Goal: Task Accomplishment & Management: Manage account settings

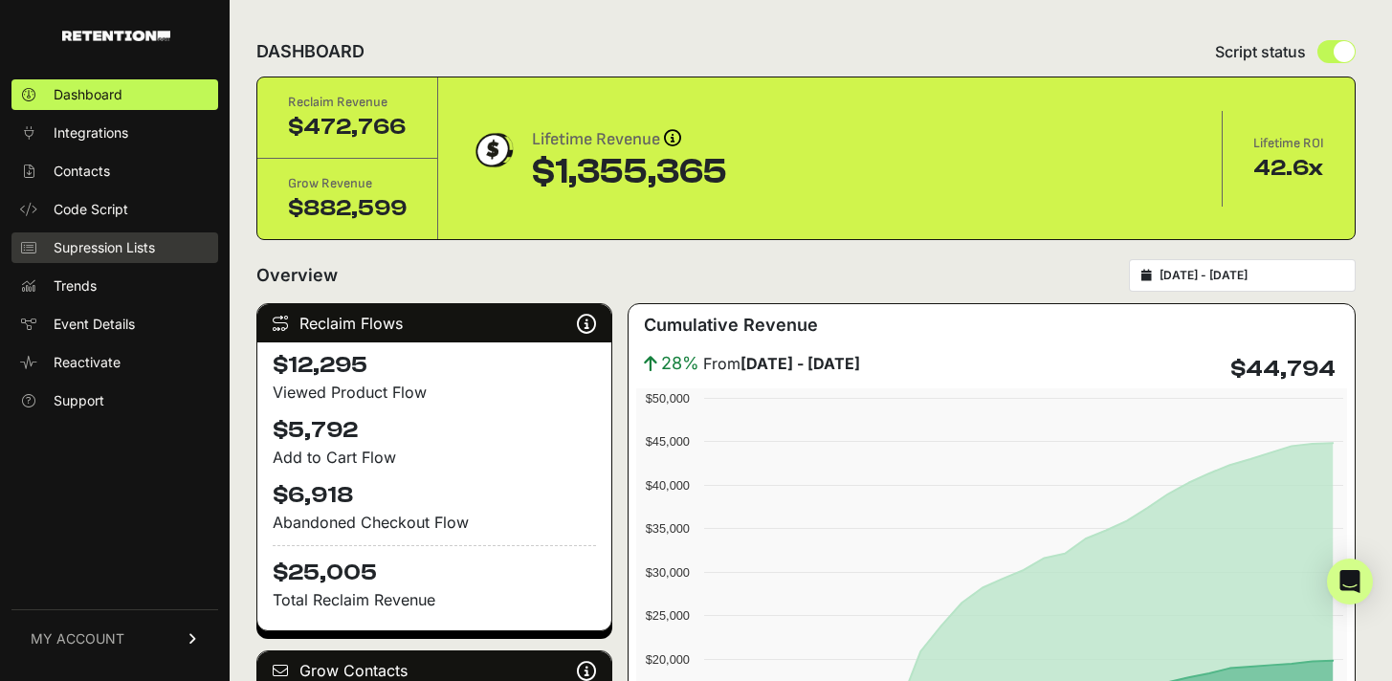
click at [134, 247] on span "Supression Lists" at bounding box center [104, 247] width 101 height 19
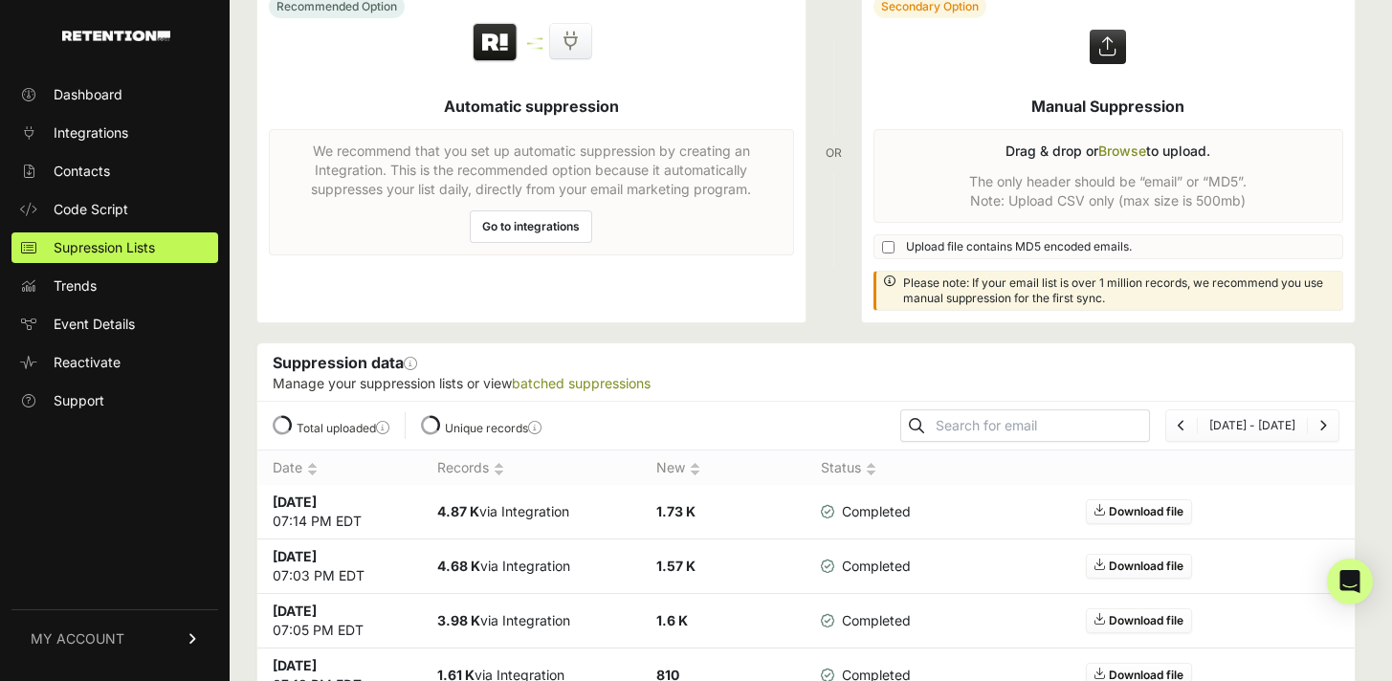
scroll to position [325, 0]
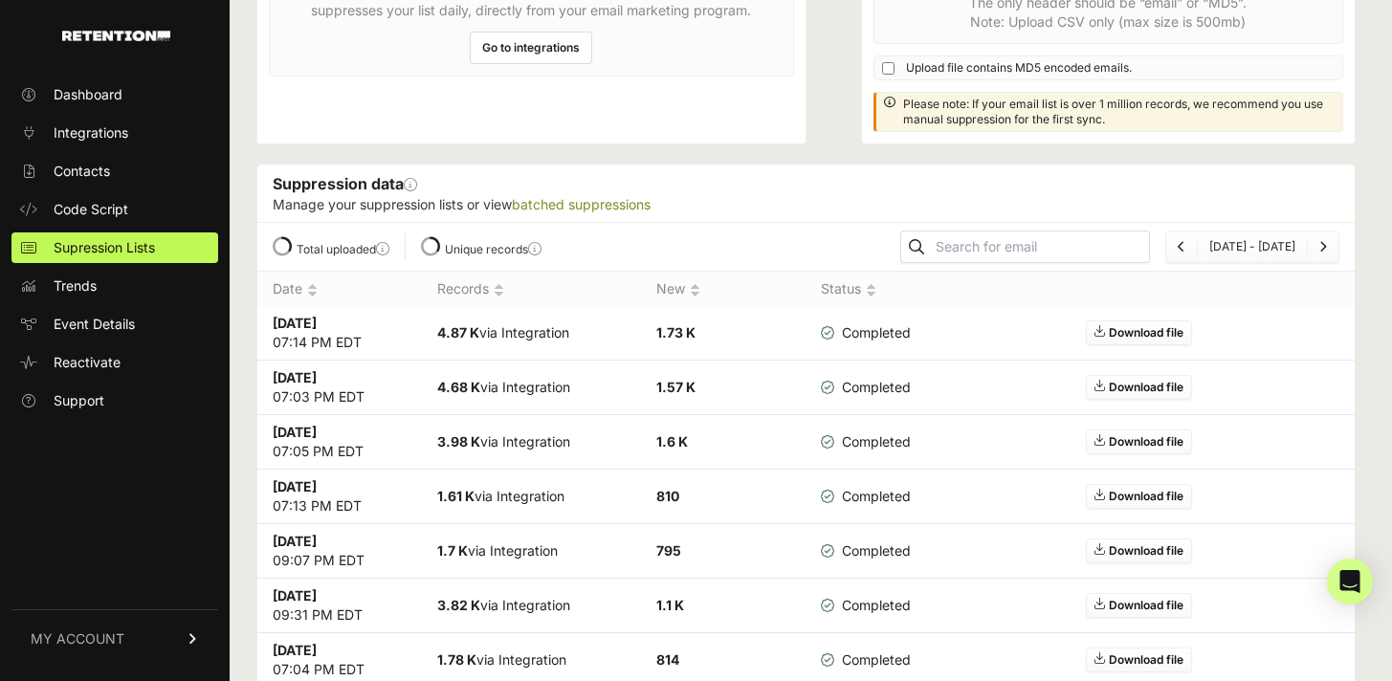
click at [518, 329] on td "4.87 K via Integration" at bounding box center [531, 333] width 219 height 55
